Goal: Task Accomplishment & Management: Use online tool/utility

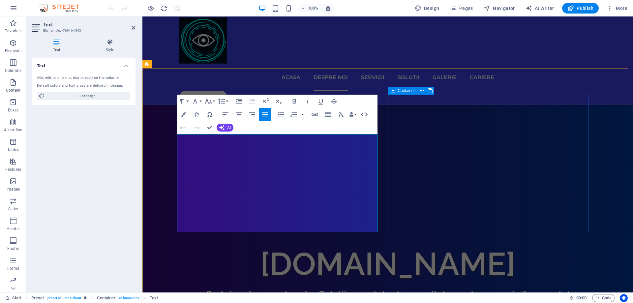
drag, startPoint x: 408, startPoint y: 221, endPoint x: 527, endPoint y: 222, distance: 119.1
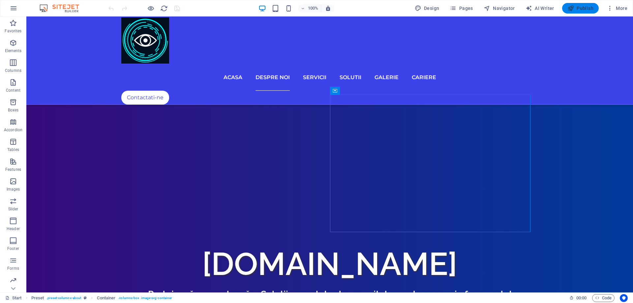
click at [578, 11] on span "Publish" at bounding box center [581, 8] width 26 height 7
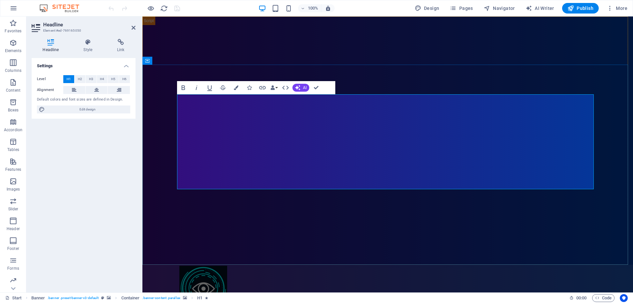
drag, startPoint x: 494, startPoint y: 169, endPoint x: 279, endPoint y: 120, distance: 220.9
click at [277, 87] on button "Data Bindings" at bounding box center [273, 87] width 9 height 13
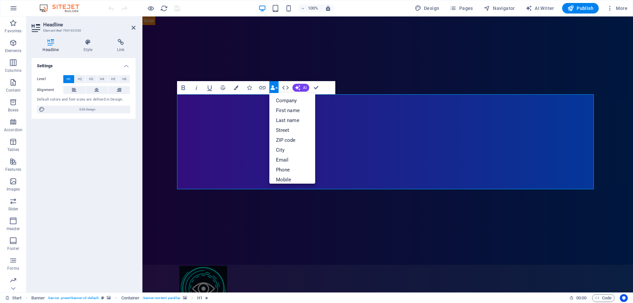
click at [277, 87] on button "Data Bindings" at bounding box center [273, 87] width 9 height 13
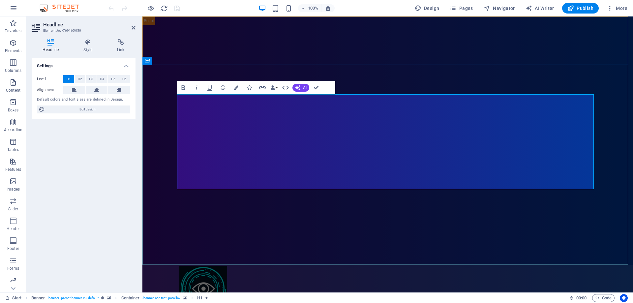
drag, startPoint x: 320, startPoint y: 114, endPoint x: 305, endPoint y: 124, distance: 17.5
drag, startPoint x: 285, startPoint y: 121, endPoint x: 485, endPoint y: 175, distance: 206.9
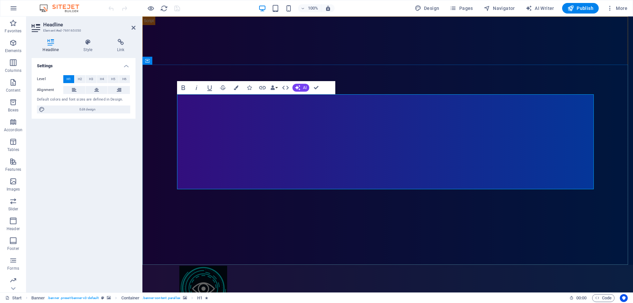
drag, startPoint x: 272, startPoint y: 118, endPoint x: 495, endPoint y: 177, distance: 230.8
click at [182, 88] on icon "button" at bounding box center [183, 87] width 4 height 5
click at [185, 90] on icon "button" at bounding box center [183, 88] width 8 height 8
click at [93, 48] on h4 "Style" at bounding box center [90, 46] width 34 height 14
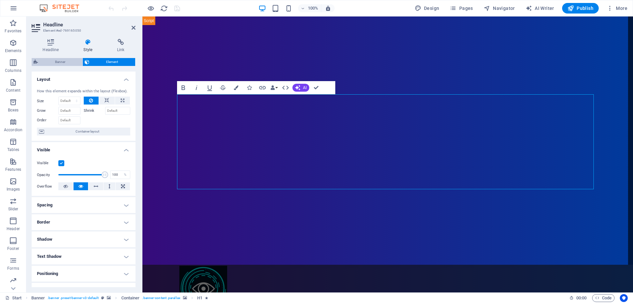
click at [60, 59] on span "Banner" at bounding box center [60, 62] width 41 height 8
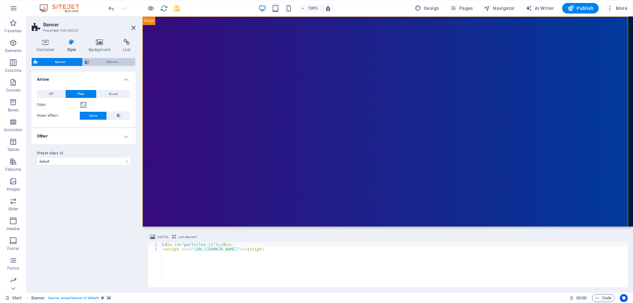
click at [115, 60] on span "Element" at bounding box center [112, 62] width 42 height 8
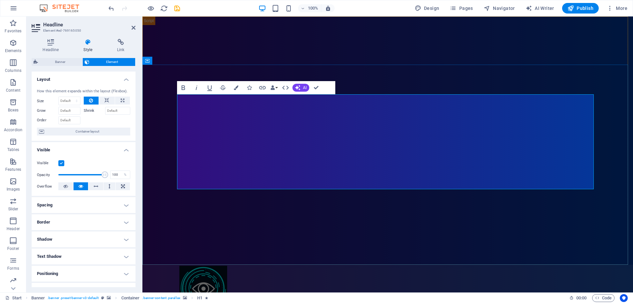
click at [221, 90] on icon "button" at bounding box center [223, 88] width 8 height 8
click at [211, 90] on icon "button" at bounding box center [209, 88] width 5 height 6
click at [211, 89] on icon "button" at bounding box center [209, 88] width 5 height 6
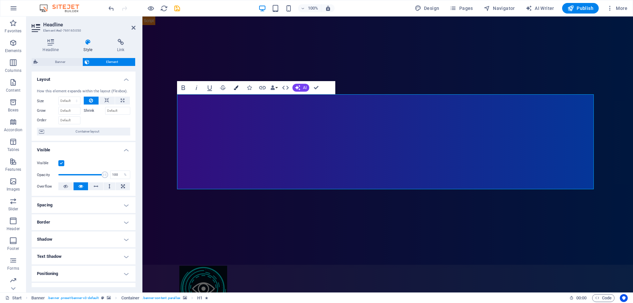
click at [235, 88] on icon "button" at bounding box center [236, 87] width 5 height 5
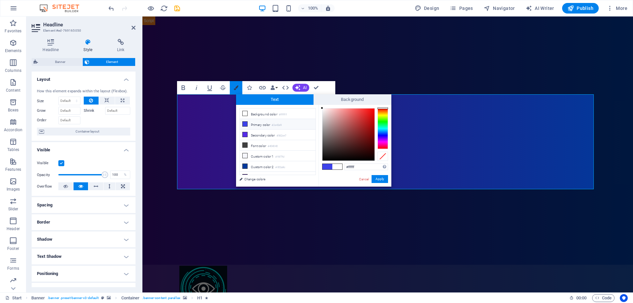
click at [235, 88] on icon "button" at bounding box center [236, 87] width 5 height 5
click at [327, 86] on div "Bold Italic Underline Strikethrough Colors Icons Link Data Bindings Company Fir…" at bounding box center [256, 87] width 158 height 13
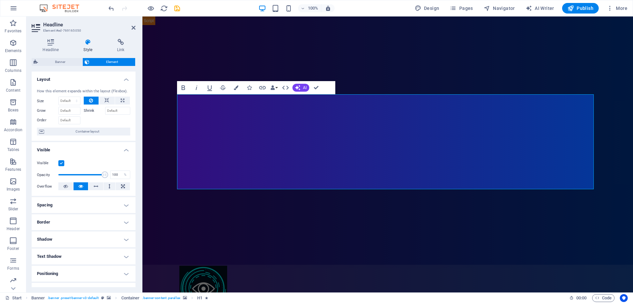
click at [136, 29] on aside "Headline Element #ed-769165050 Headline Style Link Settings Level H1 H2 H3 H4 H…" at bounding box center [84, 154] width 116 height 276
click at [135, 29] on icon at bounding box center [134, 27] width 4 height 5
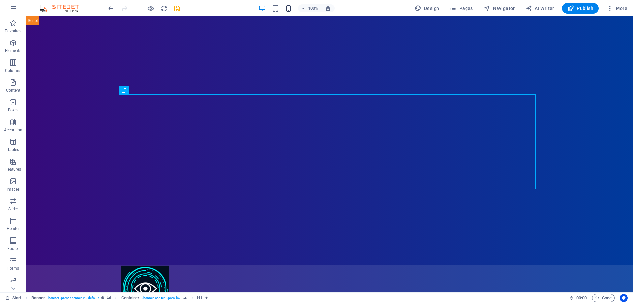
click at [286, 10] on icon "button" at bounding box center [289, 9] width 8 height 8
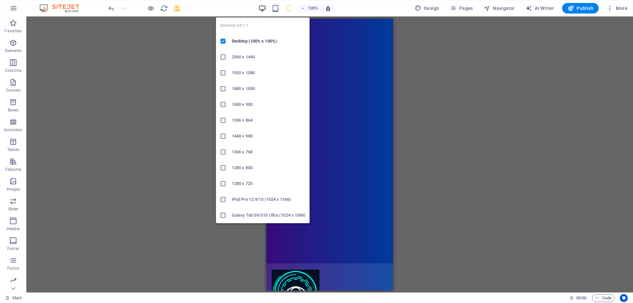
click at [259, 9] on span "button" at bounding box center [263, 9] width 8 height 8
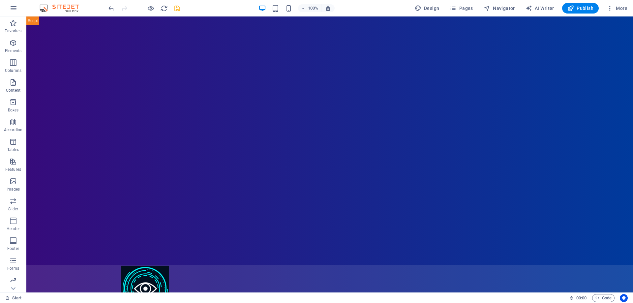
click at [178, 8] on icon "save" at bounding box center [177, 9] width 8 height 8
checkbox input "false"
click at [584, 7] on span "Publish" at bounding box center [581, 8] width 26 height 7
